Goal: Check status: Check status

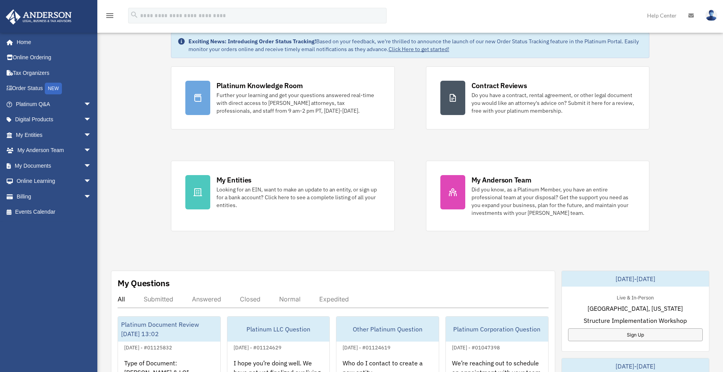
scroll to position [273, 0]
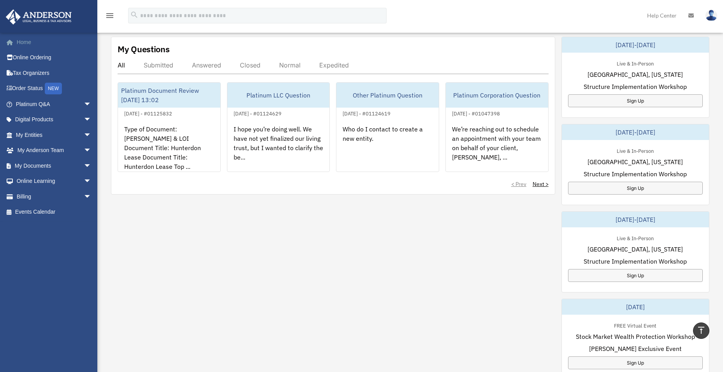
click at [33, 45] on link "Home" at bounding box center [54, 42] width 98 height 16
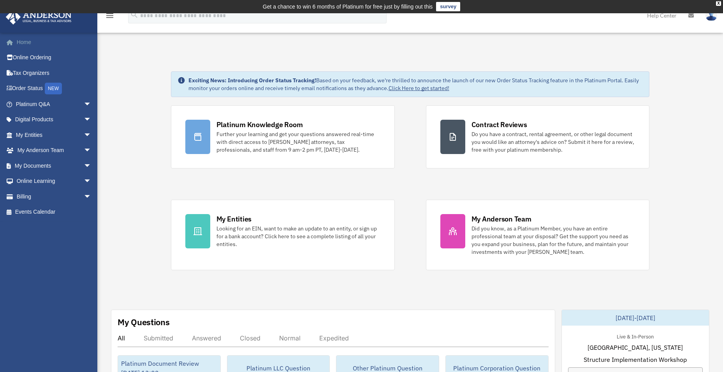
click at [18, 45] on link "Home" at bounding box center [54, 42] width 98 height 16
click at [31, 42] on link "Home" at bounding box center [54, 42] width 98 height 16
click at [718, 4] on div "X" at bounding box center [718, 3] width 5 height 5
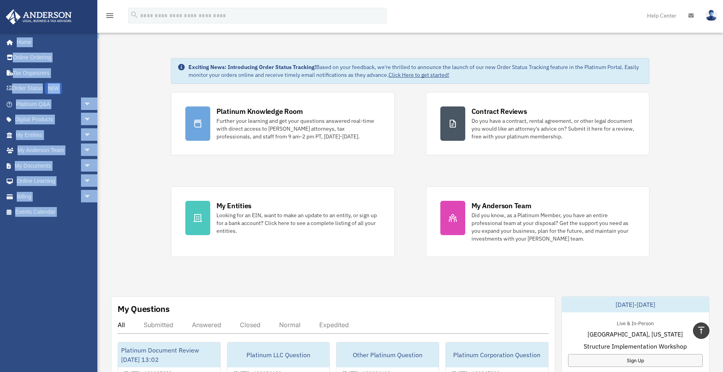
drag, startPoint x: 167, startPoint y: 60, endPoint x: 231, endPoint y: -29, distance: 109.3
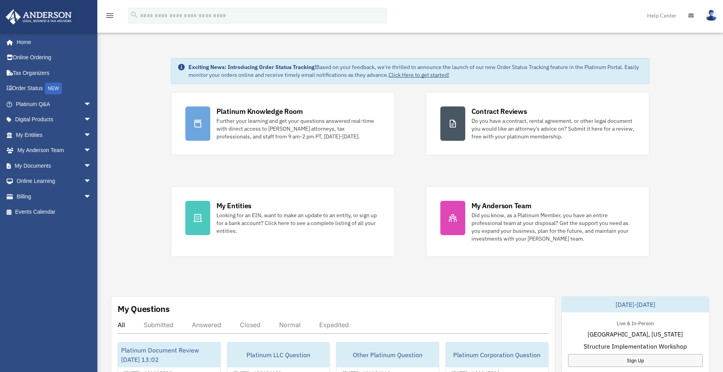
click at [35, 87] on link "Order Status NEW" at bounding box center [54, 89] width 98 height 16
